Goal: Task Accomplishment & Management: Manage account settings

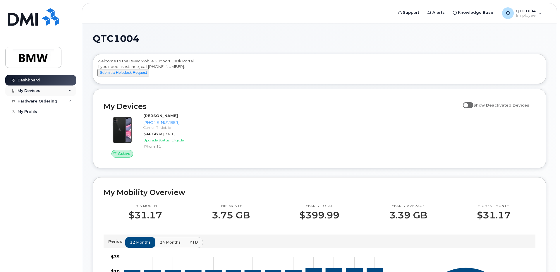
click at [34, 91] on div "My Devices" at bounding box center [29, 90] width 23 height 5
click at [531, 15] on span "Employee" at bounding box center [526, 15] width 20 height 5
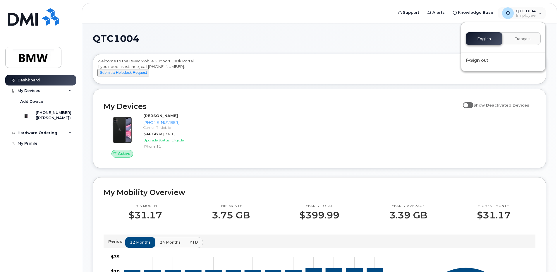
click at [352, 91] on div "QTC1004 Welcome to the BMW Mobile Support Desk Portal If you need assistance, c…" at bounding box center [320, 262] width 454 height 456
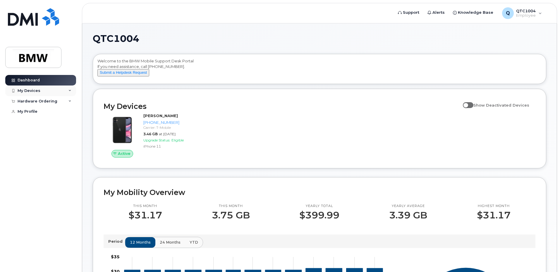
click at [41, 92] on div "My Devices" at bounding box center [40, 90] width 71 height 11
click at [206, 145] on div "Active Robert Frantz 864-551-3265 Carrier: T-Mobile 3.46 GB at Sep 01, 2025 Upg…" at bounding box center [155, 135] width 110 height 52
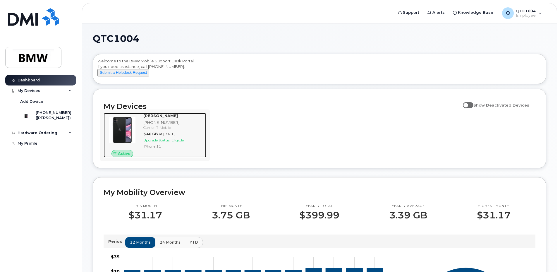
click at [199, 130] on div "Carrier: T-Mobile" at bounding box center [173, 127] width 61 height 5
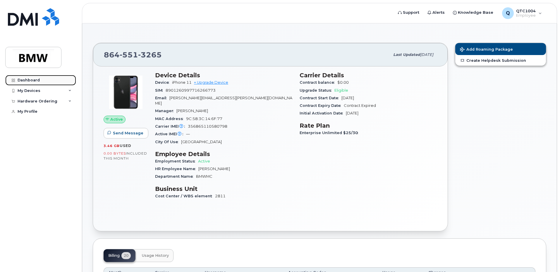
click at [30, 79] on div "Dashboard" at bounding box center [29, 80] width 22 height 5
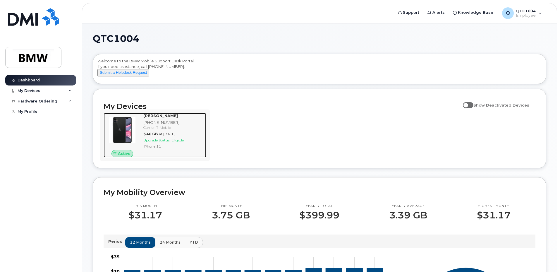
click at [126, 156] on span "Active" at bounding box center [124, 154] width 13 height 6
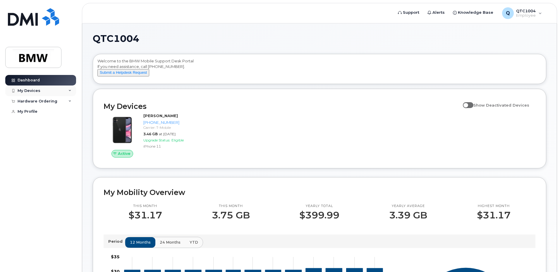
click at [37, 90] on div "My Devices" at bounding box center [29, 90] width 23 height 5
click at [345, 111] on h2 "My Devices" at bounding box center [282, 106] width 357 height 9
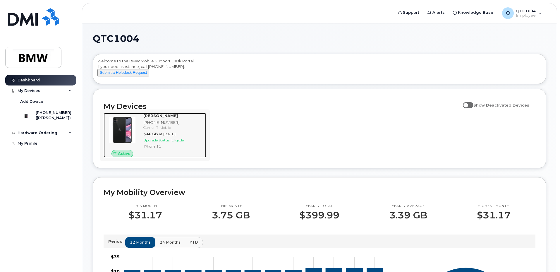
click at [186, 119] on div "[PERSON_NAME]" at bounding box center [173, 116] width 61 height 6
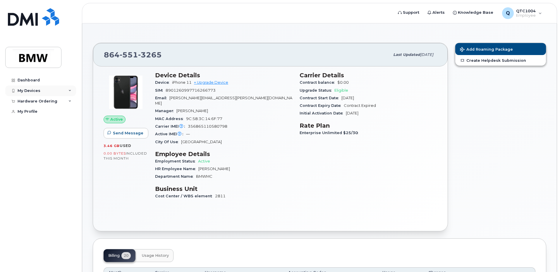
click at [51, 92] on div "My Devices" at bounding box center [40, 90] width 71 height 11
click at [55, 106] on div "Hardware Ordering" at bounding box center [40, 101] width 71 height 11
click at [56, 104] on div "Hardware Ordering" at bounding box center [40, 101] width 71 height 11
click at [50, 111] on link "My Profile" at bounding box center [40, 111] width 71 height 11
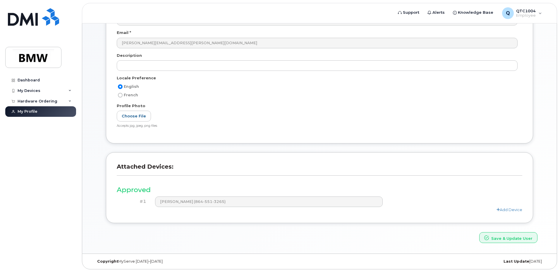
scroll to position [76, 0]
click at [514, 210] on link "Add Device" at bounding box center [510, 209] width 26 height 5
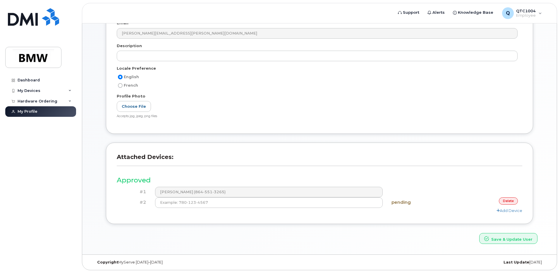
scroll to position [86, 0]
click at [43, 93] on div "My Devices" at bounding box center [40, 90] width 71 height 11
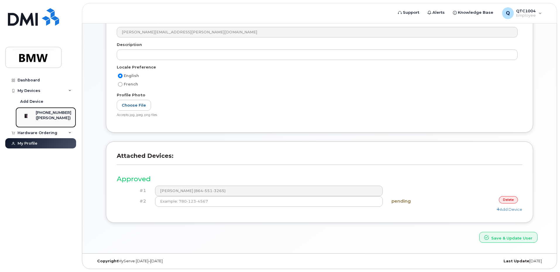
click at [61, 112] on div "[PHONE_NUMBER]" at bounding box center [54, 112] width 36 height 5
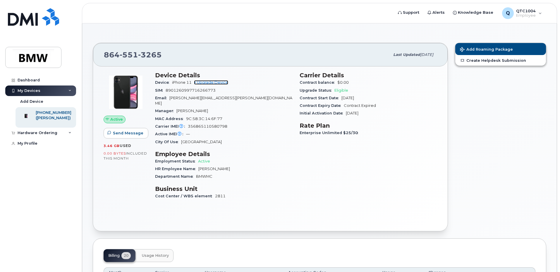
click at [225, 83] on link "+ Upgrade Device" at bounding box center [211, 82] width 34 height 4
click at [35, 146] on div "My Profile" at bounding box center [28, 143] width 20 height 5
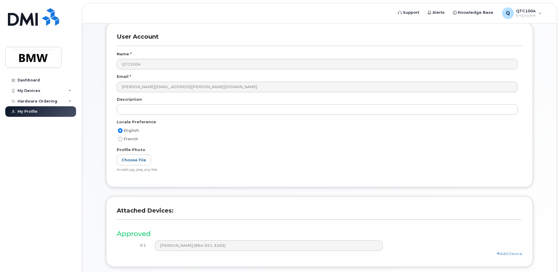
scroll to position [76, 0]
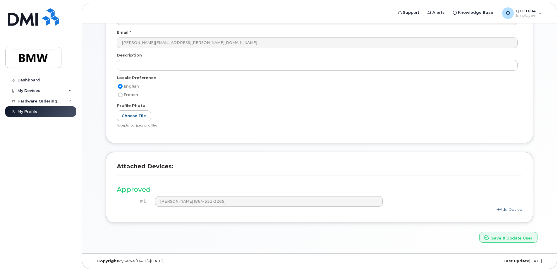
click at [500, 207] on link "Add Device" at bounding box center [510, 209] width 26 height 5
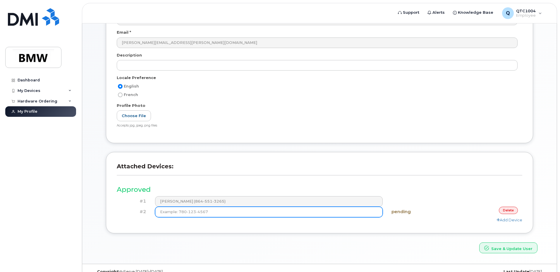
click at [336, 214] on input at bounding box center [269, 212] width 228 height 11
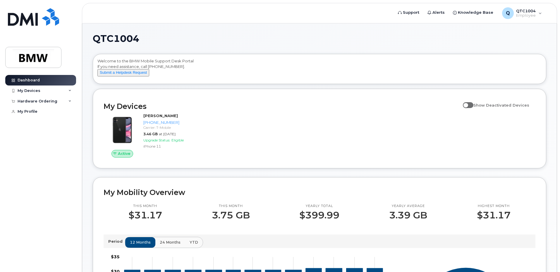
click at [133, 111] on h2 "My Devices" at bounding box center [282, 106] width 357 height 9
click at [244, 145] on div "Active [PERSON_NAME] [PHONE_NUMBER] Carrier: T-Mobile 3.46 GB at [DATE] Upgrade…" at bounding box center [319, 135] width 439 height 52
click at [243, 145] on div "Active [PERSON_NAME] [PHONE_NUMBER] Carrier: T-Mobile 3.46 GB at [DATE] Upgrade…" at bounding box center [319, 135] width 439 height 52
